Goal: Check status: Check status

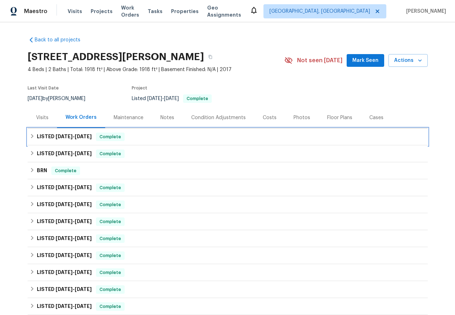
click at [30, 137] on icon at bounding box center [32, 136] width 5 height 5
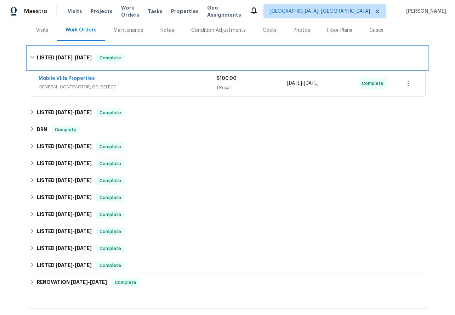
scroll to position [87, 0]
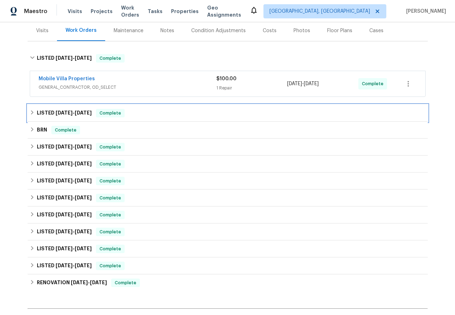
click at [34, 110] on icon at bounding box center [32, 112] width 5 height 5
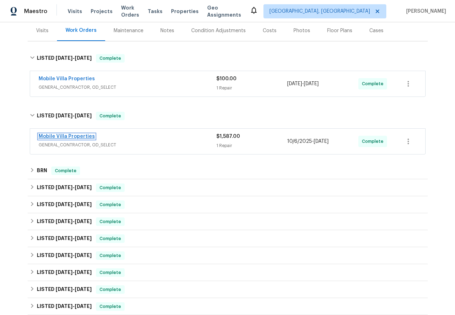
click at [58, 135] on link "Mobile Villa Properties" at bounding box center [67, 136] width 56 height 5
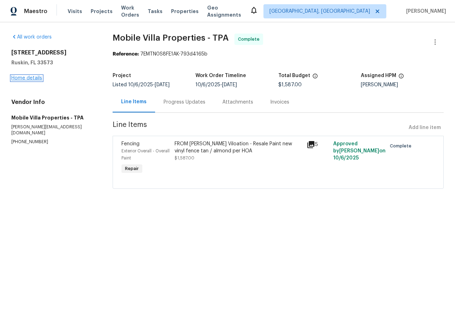
click at [24, 77] on link "Home details" at bounding box center [26, 78] width 31 height 5
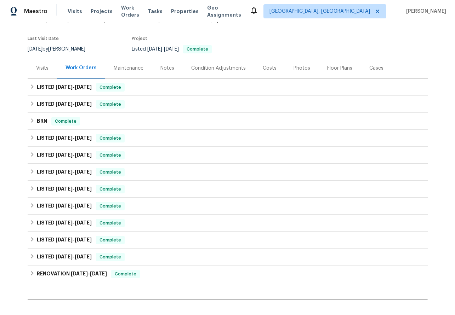
scroll to position [49, 0]
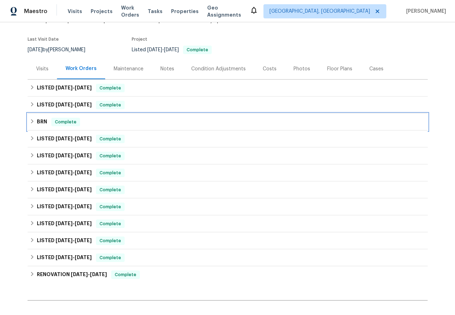
click at [30, 120] on icon at bounding box center [32, 121] width 5 height 5
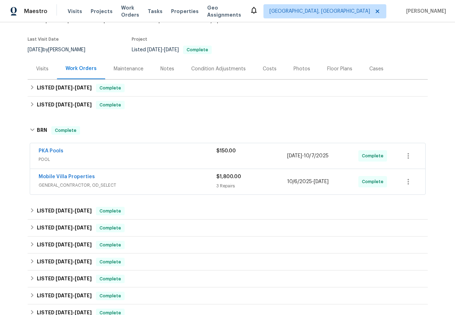
click at [48, 148] on span "PKA Pools" at bounding box center [51, 151] width 25 height 7
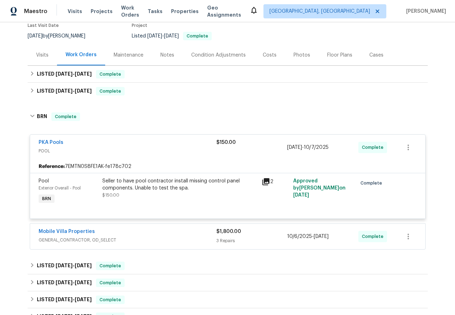
scroll to position [67, 0]
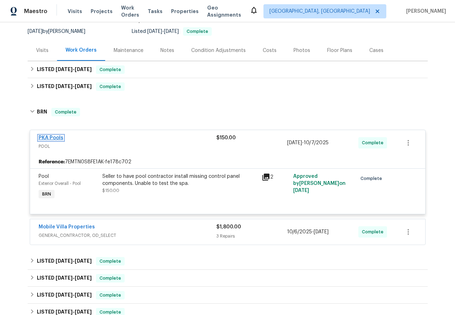
click at [48, 138] on link "PKA Pools" at bounding box center [51, 138] width 25 height 5
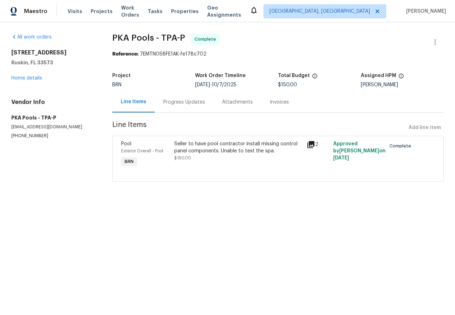
click at [195, 107] on div "Progress Updates" at bounding box center [184, 102] width 59 height 21
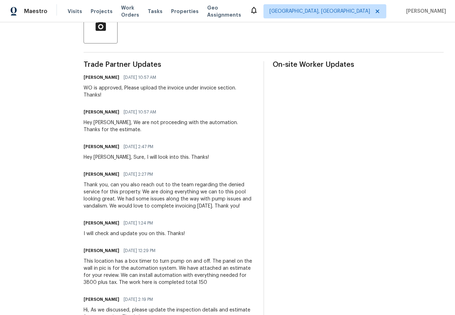
scroll to position [71, 0]
